Goal: Information Seeking & Learning: Learn about a topic

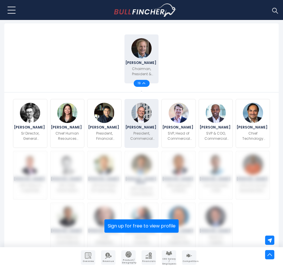
scroll to position [231, 0]
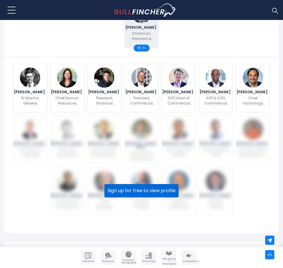
click at [161, 193] on button "Sign up for free to view profile" at bounding box center [142, 190] width 74 height 13
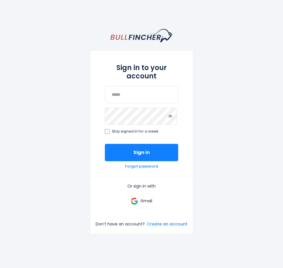
click at [149, 84] on div "Sign in to your account Stay signed in for a week Sign in Forgot password" at bounding box center [141, 113] width 102 height 125
click at [145, 203] on p "Gmail" at bounding box center [146, 200] width 12 height 5
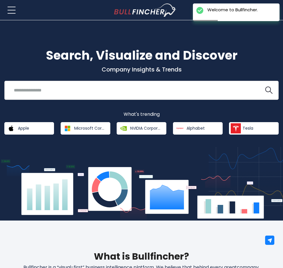
click at [179, 81] on div "Recent searches Trending searches Apple Overview" at bounding box center [141, 90] width 275 height 19
click at [179, 85] on input "search" at bounding box center [134, 90] width 248 height 11
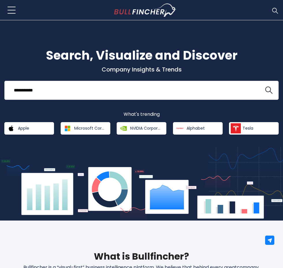
type input "**********"
click at [265, 86] on button at bounding box center [269, 90] width 8 height 8
click at [271, 90] on img "search icon" at bounding box center [269, 90] width 8 height 8
click at [199, 94] on input "**********" at bounding box center [134, 90] width 248 height 11
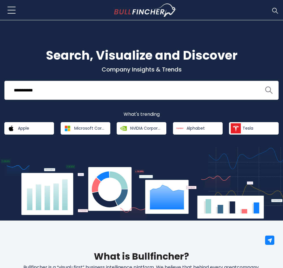
click at [270, 87] on img "search icon" at bounding box center [269, 90] width 8 height 8
click at [128, 90] on input "search" at bounding box center [134, 90] width 248 height 11
type input "**********"
click at [270, 91] on img "search icon" at bounding box center [269, 90] width 8 height 8
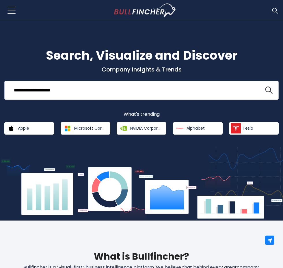
click at [97, 87] on input "**********" at bounding box center [134, 90] width 248 height 11
click at [8, 12] on button at bounding box center [11, 10] width 14 height 14
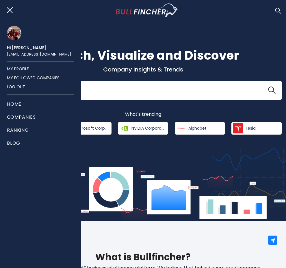
click at [21, 111] on link "Companies" at bounding box center [40, 116] width 67 height 13
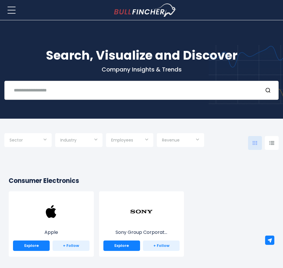
click at [117, 93] on input "text" at bounding box center [134, 90] width 248 height 11
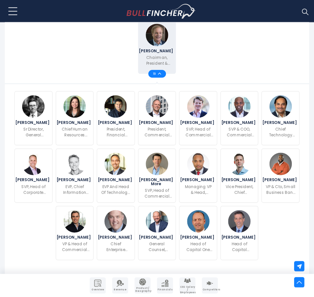
scroll to position [202, 0]
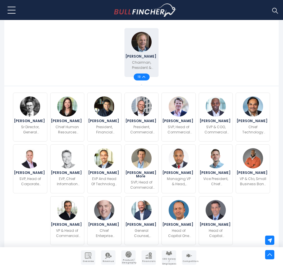
click at [144, 80] on div "19" at bounding box center [142, 76] width 16 height 7
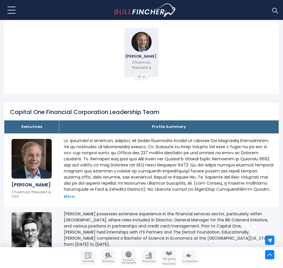
click at [144, 80] on div "19" at bounding box center [142, 76] width 16 height 7
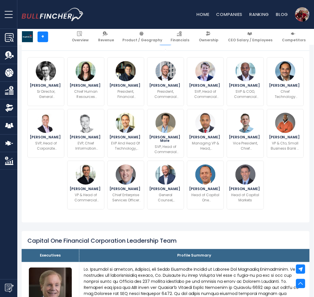
drag, startPoint x: 279, startPoint y: 0, endPoint x: 134, endPoint y: 235, distance: 276.1
click at [135, 236] on div "Capital One Financial Corporation Leadership Team" at bounding box center [166, 237] width 288 height 13
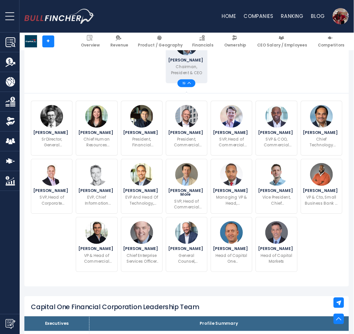
scroll to position [170, 0]
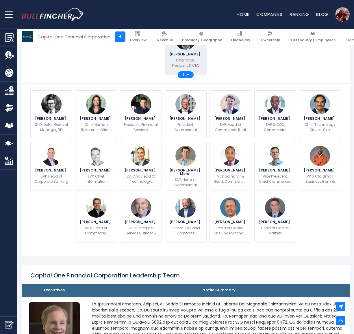
drag, startPoint x: 303, startPoint y: 1, endPoint x: 171, endPoint y: 263, distance: 293.2
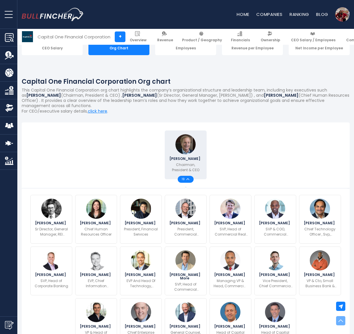
scroll to position [62, 0]
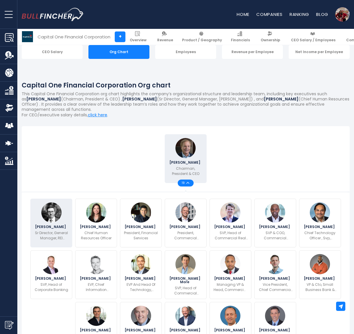
click at [49, 215] on img at bounding box center [51, 213] width 20 height 20
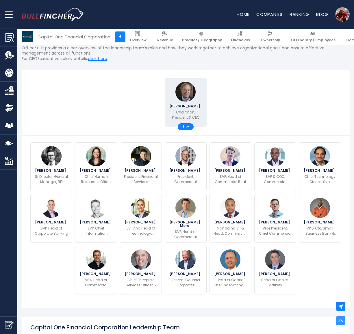
scroll to position [67, 0]
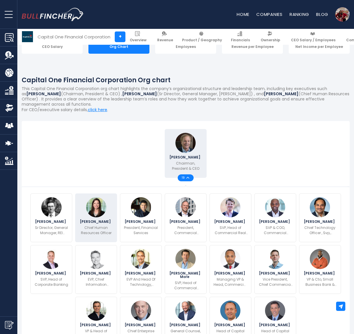
click at [93, 222] on div "Kaitlin Haggerty Chief Human Resources Officer" at bounding box center [96, 218] width 42 height 49
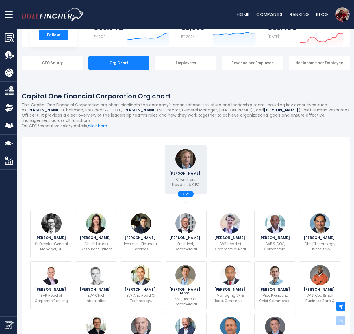
scroll to position [15, 0]
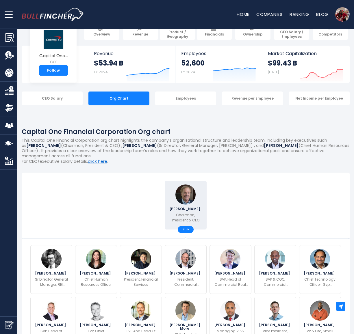
click at [99, 161] on link "click here" at bounding box center [97, 162] width 19 height 6
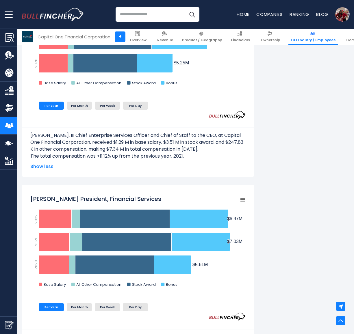
scroll to position [650, 0]
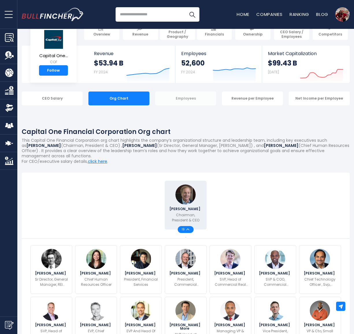
click at [182, 100] on div "Employees" at bounding box center [185, 99] width 61 height 14
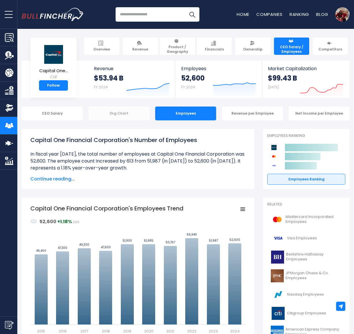
click at [125, 116] on div "Org Chart" at bounding box center [118, 114] width 61 height 14
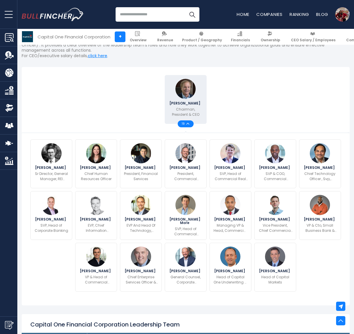
scroll to position [108, 0]
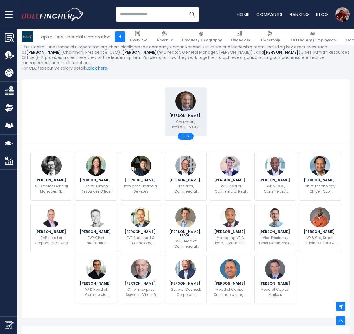
click at [187, 138] on div "19" at bounding box center [186, 136] width 16 height 7
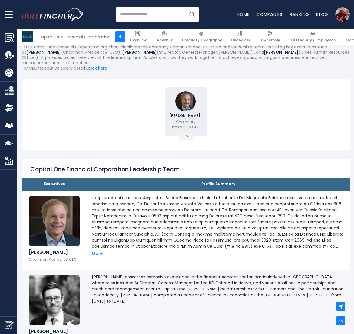
click at [187, 140] on div "19" at bounding box center [186, 136] width 16 height 7
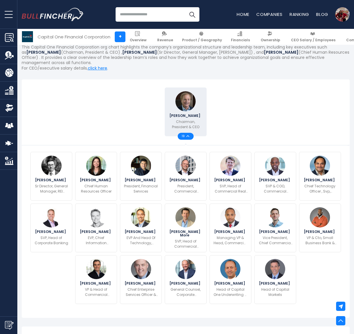
scroll to position [144, 0]
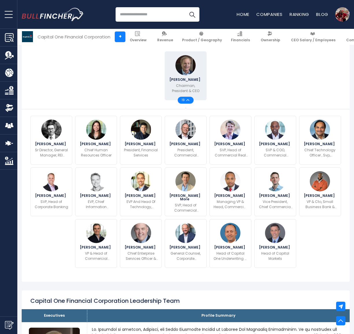
click at [97, 79] on div "Richard D. Fairbank Chairman, President & CEO 19" at bounding box center [186, 76] width 314 height 52
